Goal: Communication & Community: Answer question/provide support

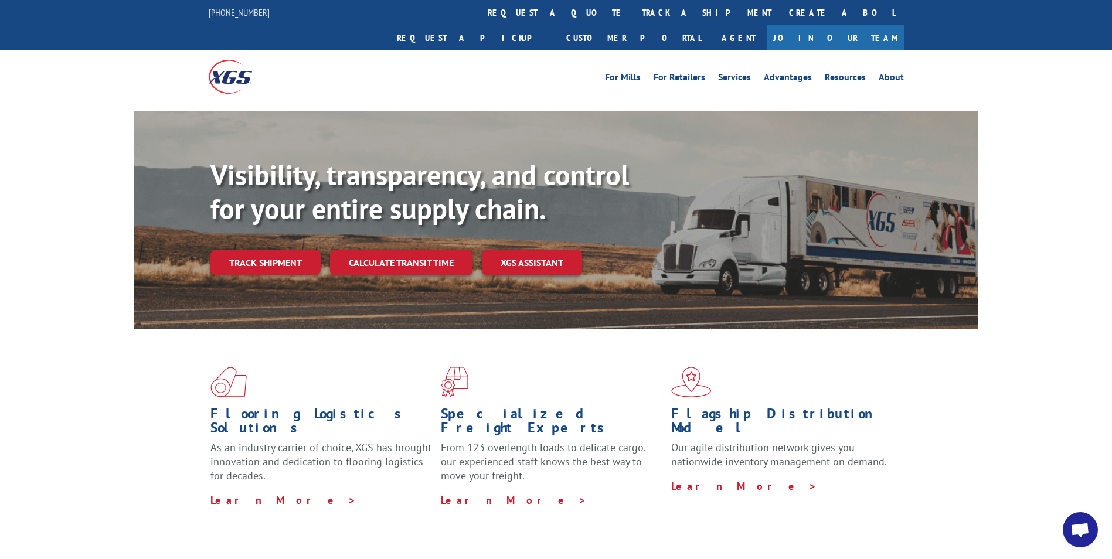
click at [1081, 537] on span "Open chat" at bounding box center [1080, 531] width 19 height 16
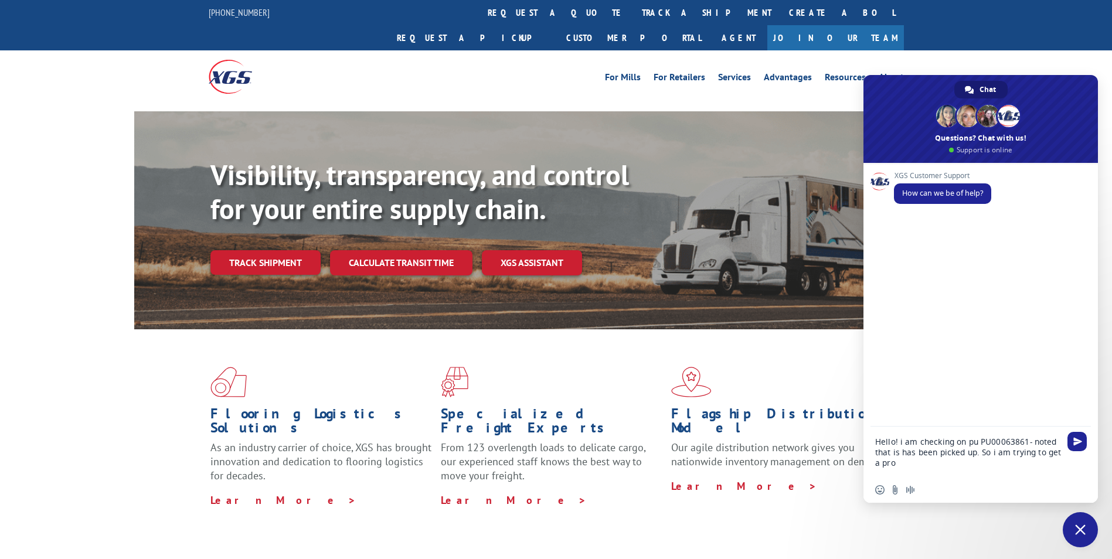
type textarea "Hello! i am checking on pu PU00063861- noted that is has been picked up. So i a…"
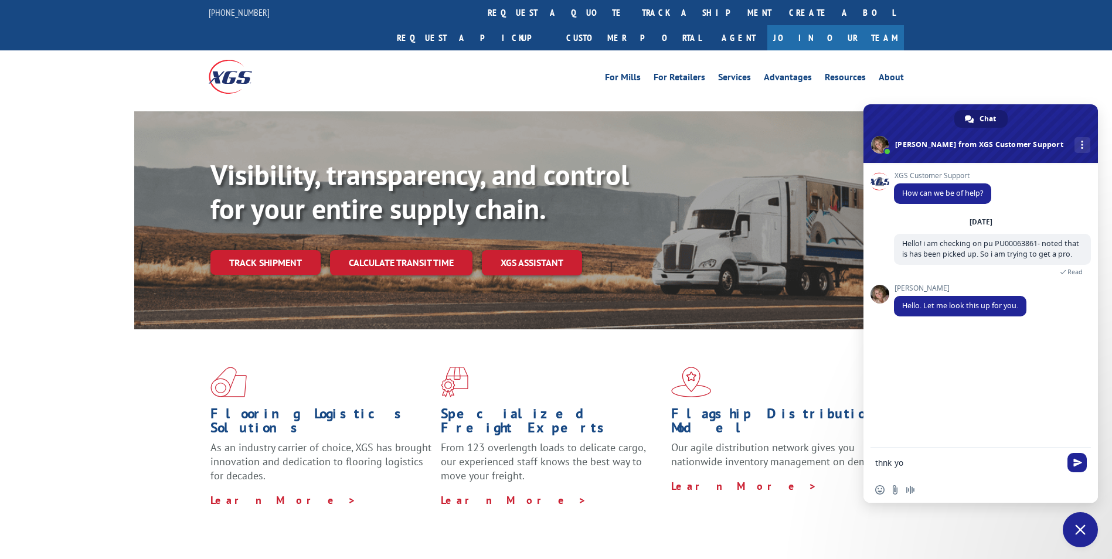
type textarea "thnk you"
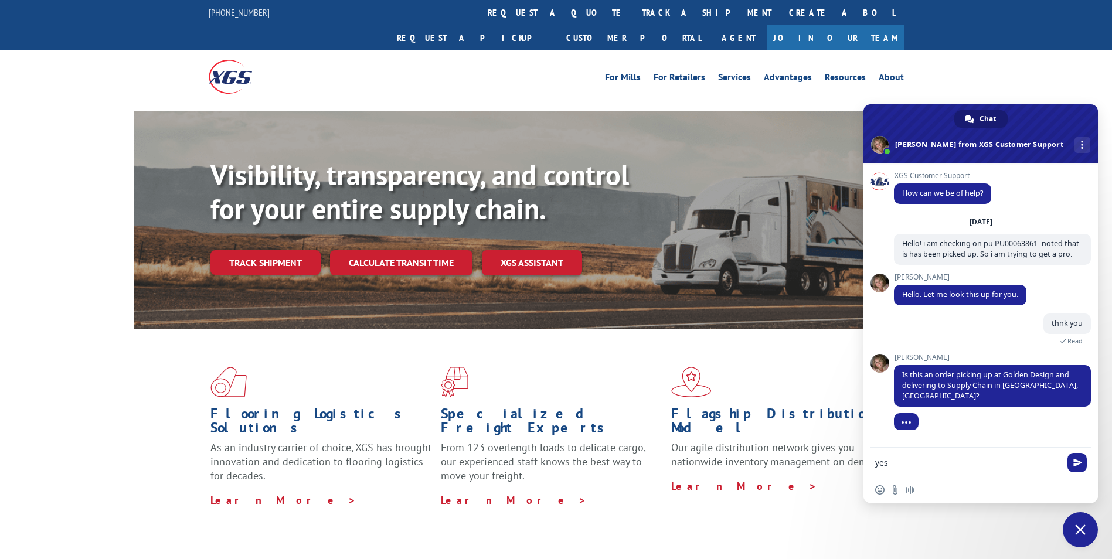
type textarea "yes"
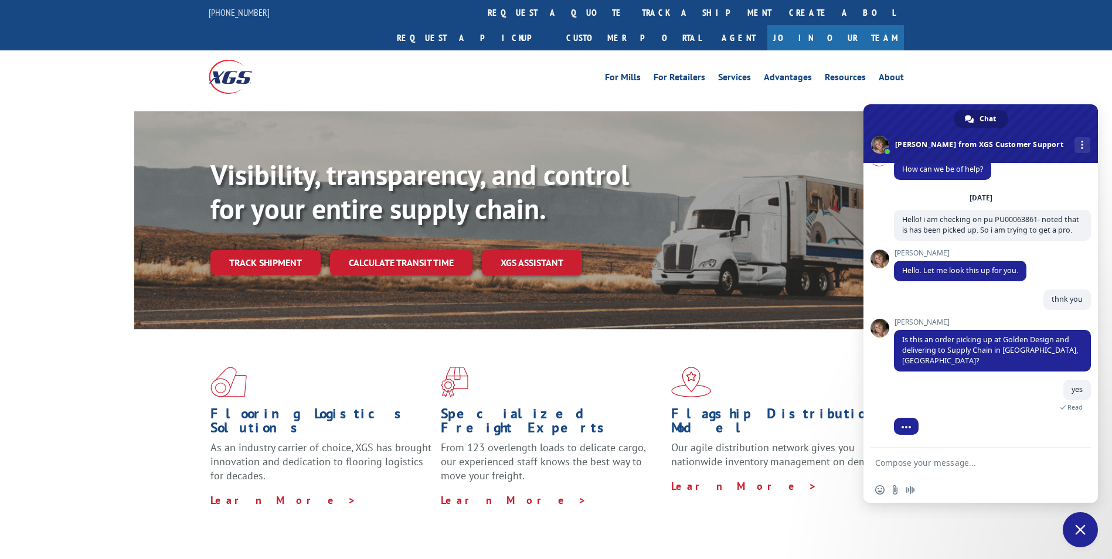
scroll to position [41, 0]
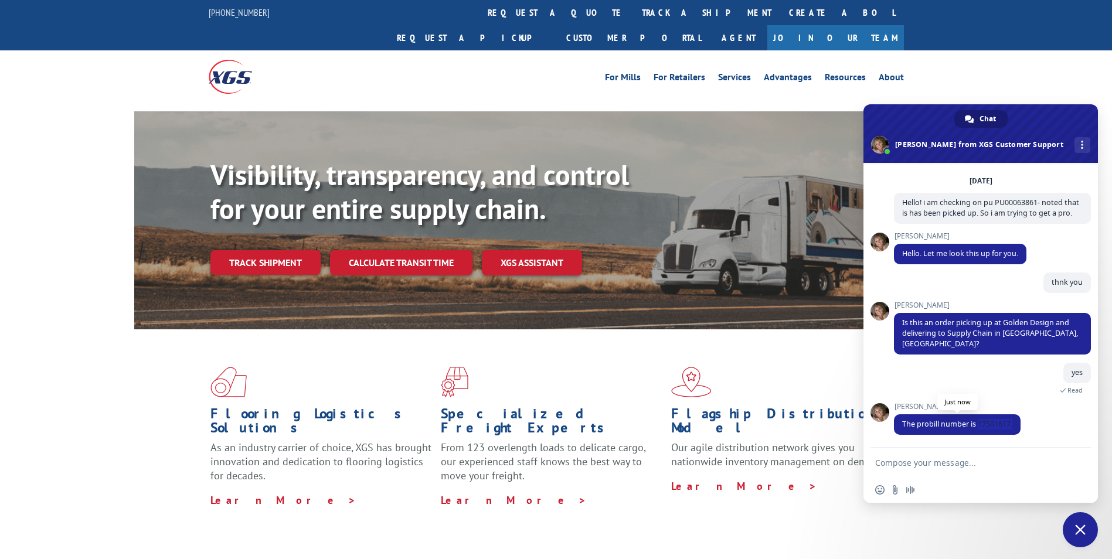
drag, startPoint x: 1017, startPoint y: 422, endPoint x: 978, endPoint y: 422, distance: 39.3
click at [978, 422] on span "The probill number is 17501617." at bounding box center [957, 425] width 127 height 21
copy span "17501617."
click at [1039, 452] on textarea "Compose your message..." at bounding box center [970, 462] width 188 height 29
click at [988, 463] on textarea "Compose your message..." at bounding box center [970, 462] width 188 height 29
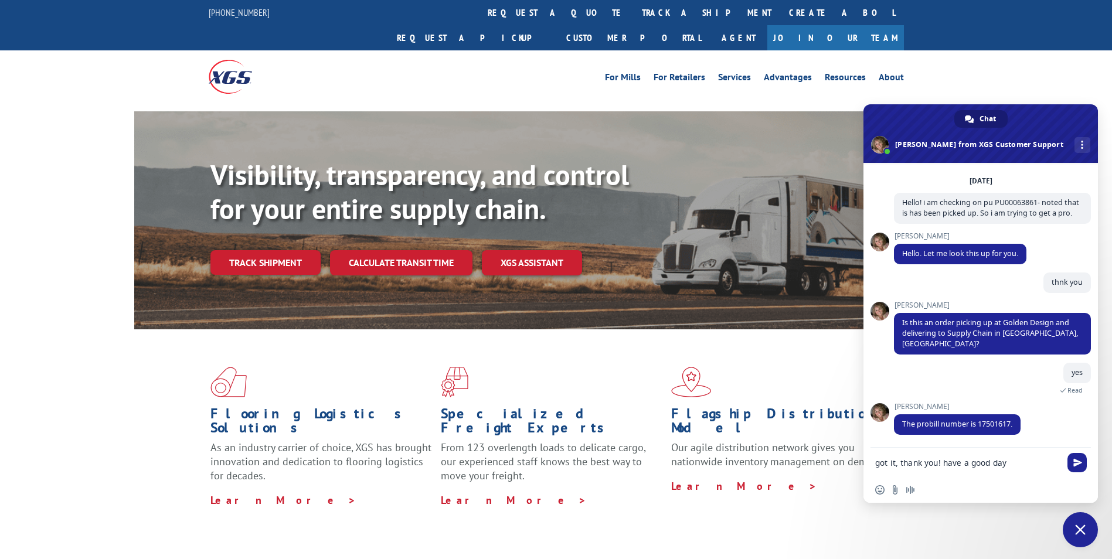
type textarea "got it, thank you! have a good day!"
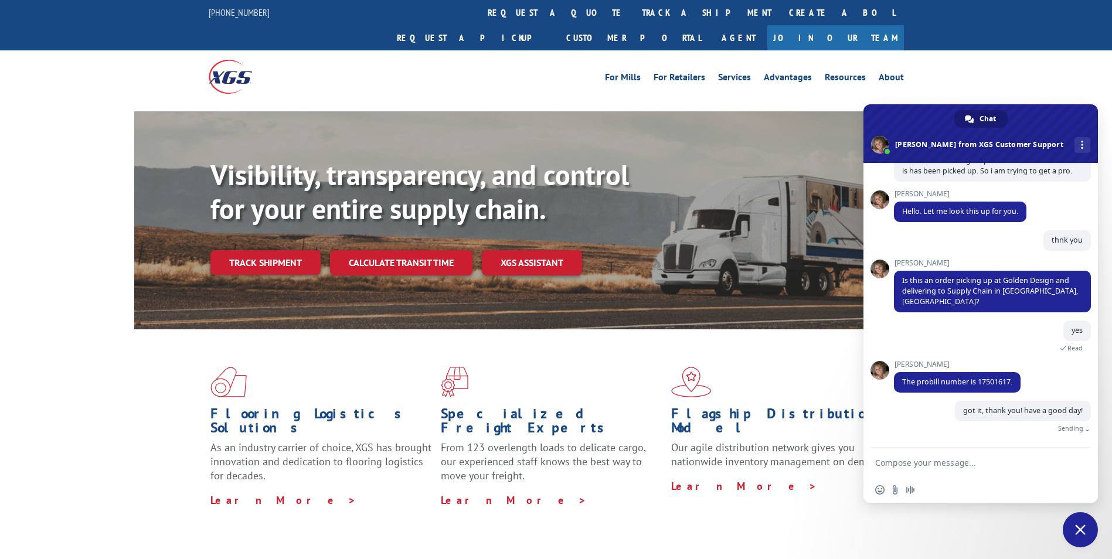
scroll to position [70, 0]
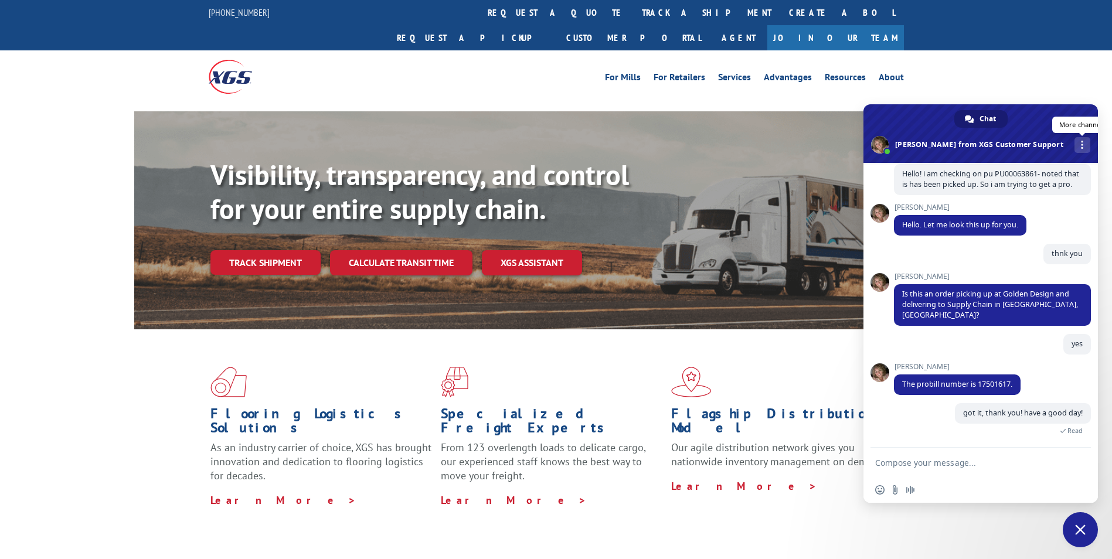
click at [1081, 141] on span at bounding box center [1082, 145] width 2 height 8
click at [1080, 527] on span "Close chat" at bounding box center [1081, 530] width 11 height 11
